Goal: Transaction & Acquisition: Purchase product/service

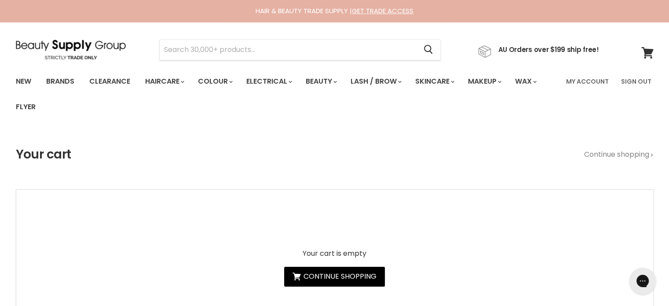
type input "DEEP MUK ULTRA SOFT"
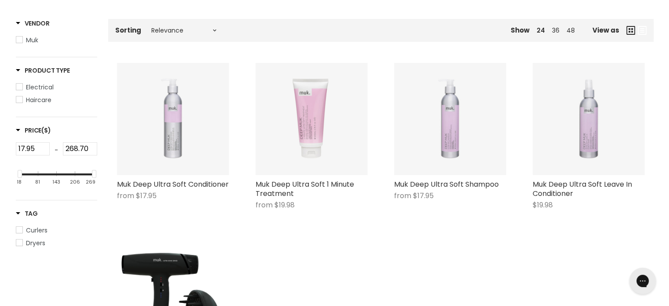
scroll to position [176, 0]
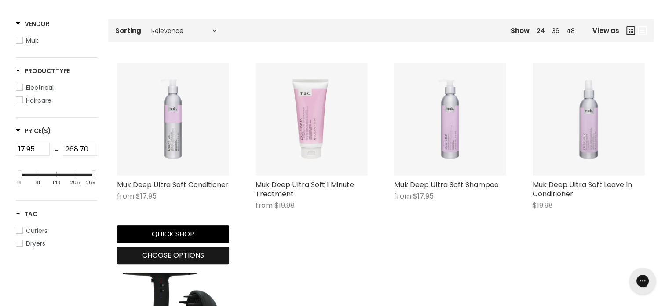
click at [167, 253] on span "Choose options" at bounding box center [173, 255] width 62 height 10
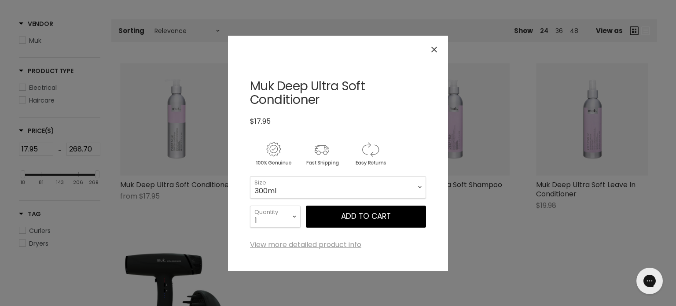
click at [433, 48] on icon "Close" at bounding box center [434, 50] width 6 height 6
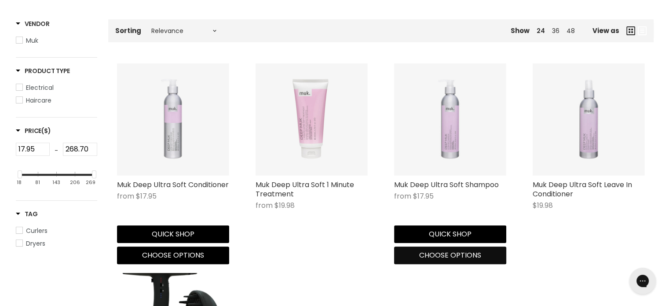
click at [443, 256] on span "Choose options" at bounding box center [450, 255] width 62 height 10
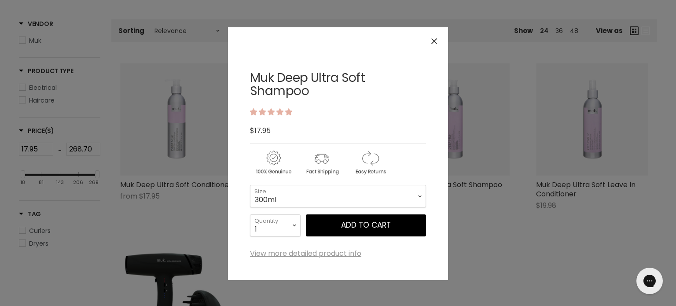
click at [430, 44] on button "Close" at bounding box center [434, 41] width 19 height 19
